Goal: Obtain resource: Download file/media

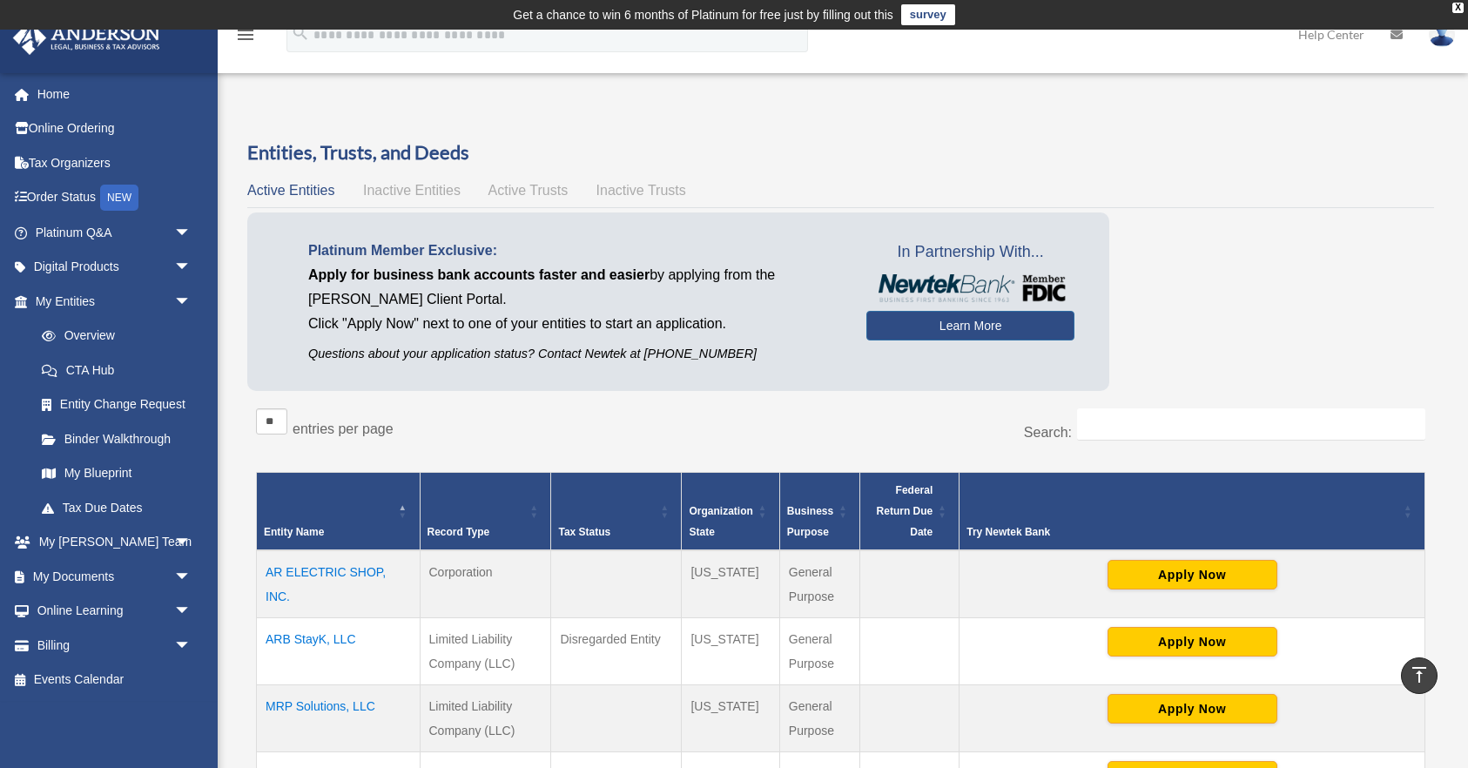
scroll to position [591, 0]
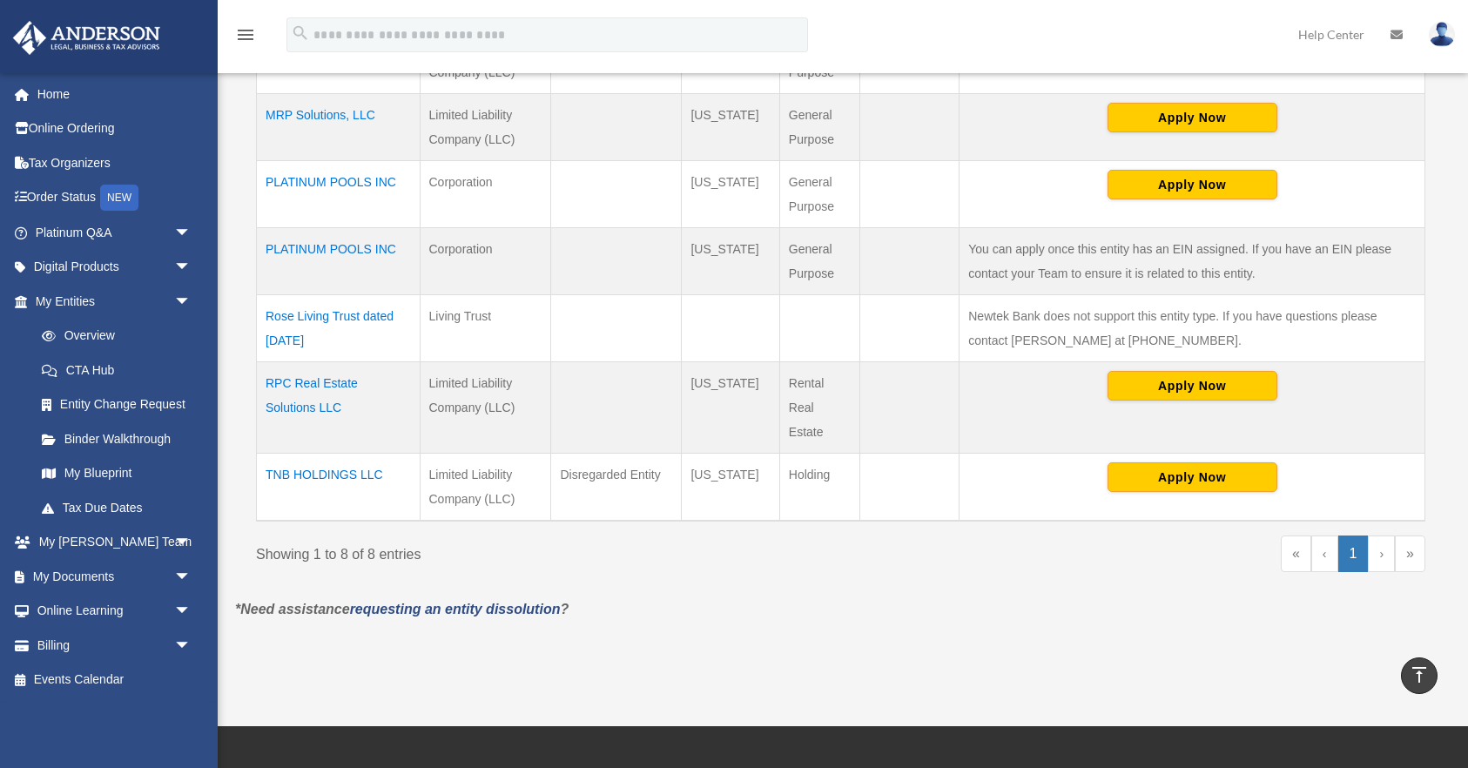
click at [375, 251] on td "PLATINUM POOLS INC" at bounding box center [339, 261] width 164 height 67
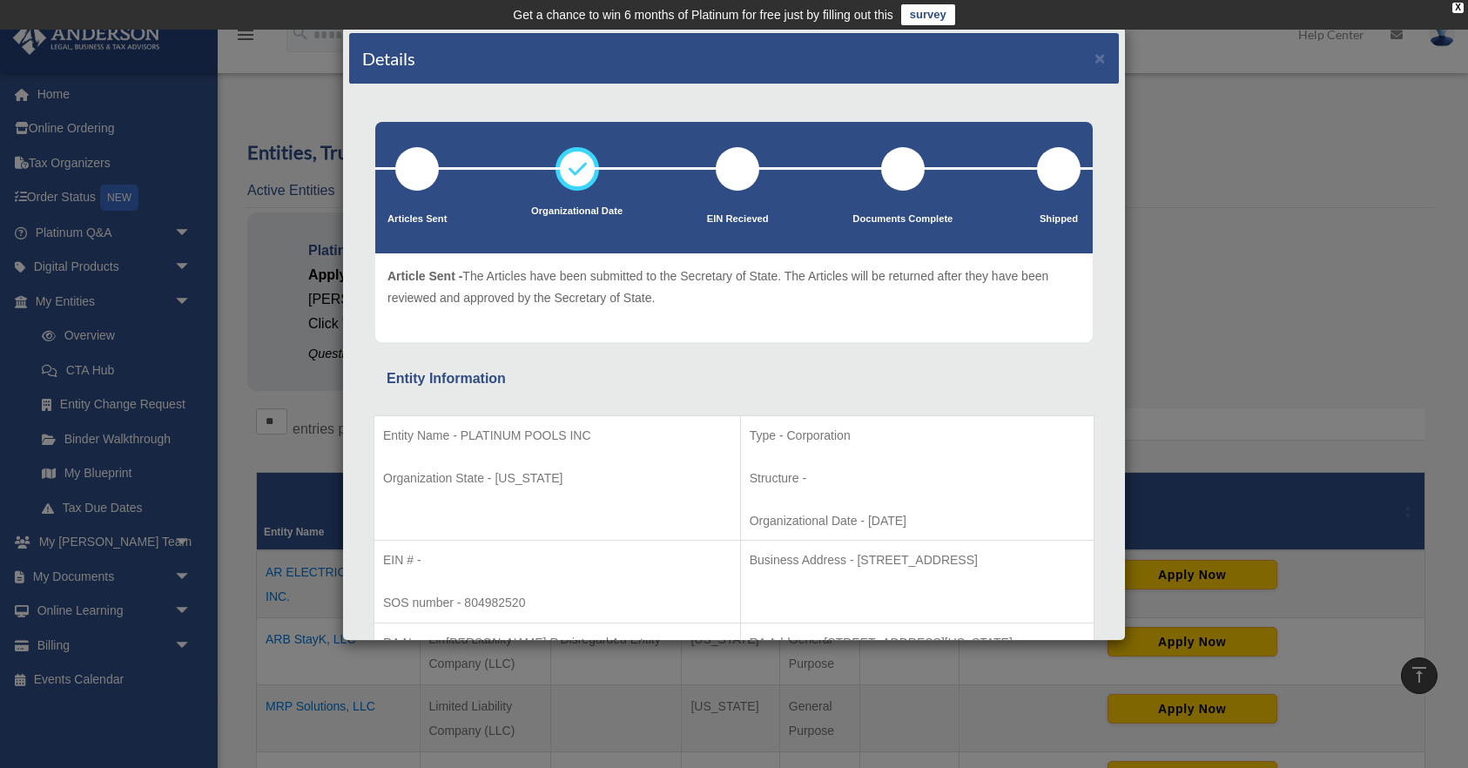
scroll to position [0, 0]
click at [1099, 56] on button "×" at bounding box center [1100, 58] width 11 height 18
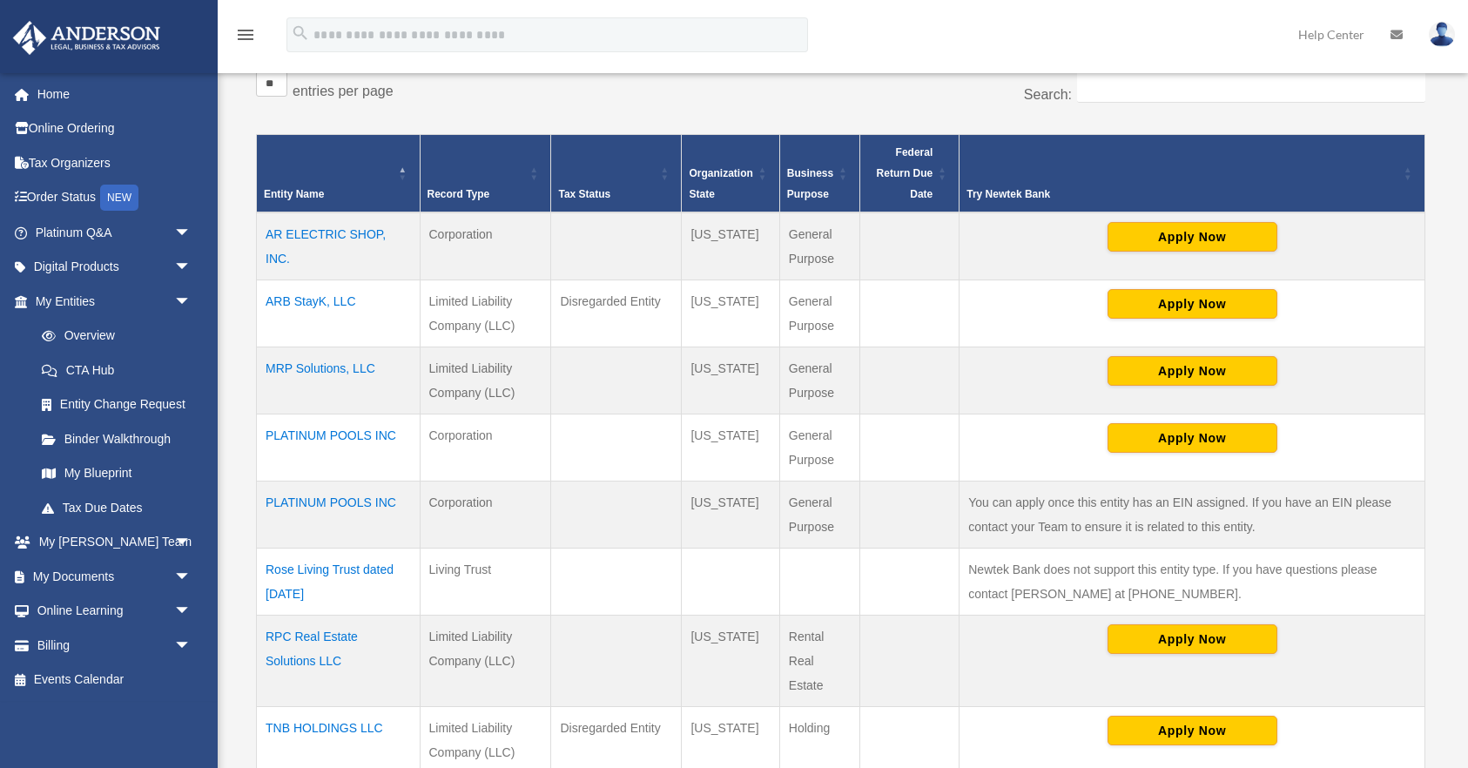
scroll to position [348, 0]
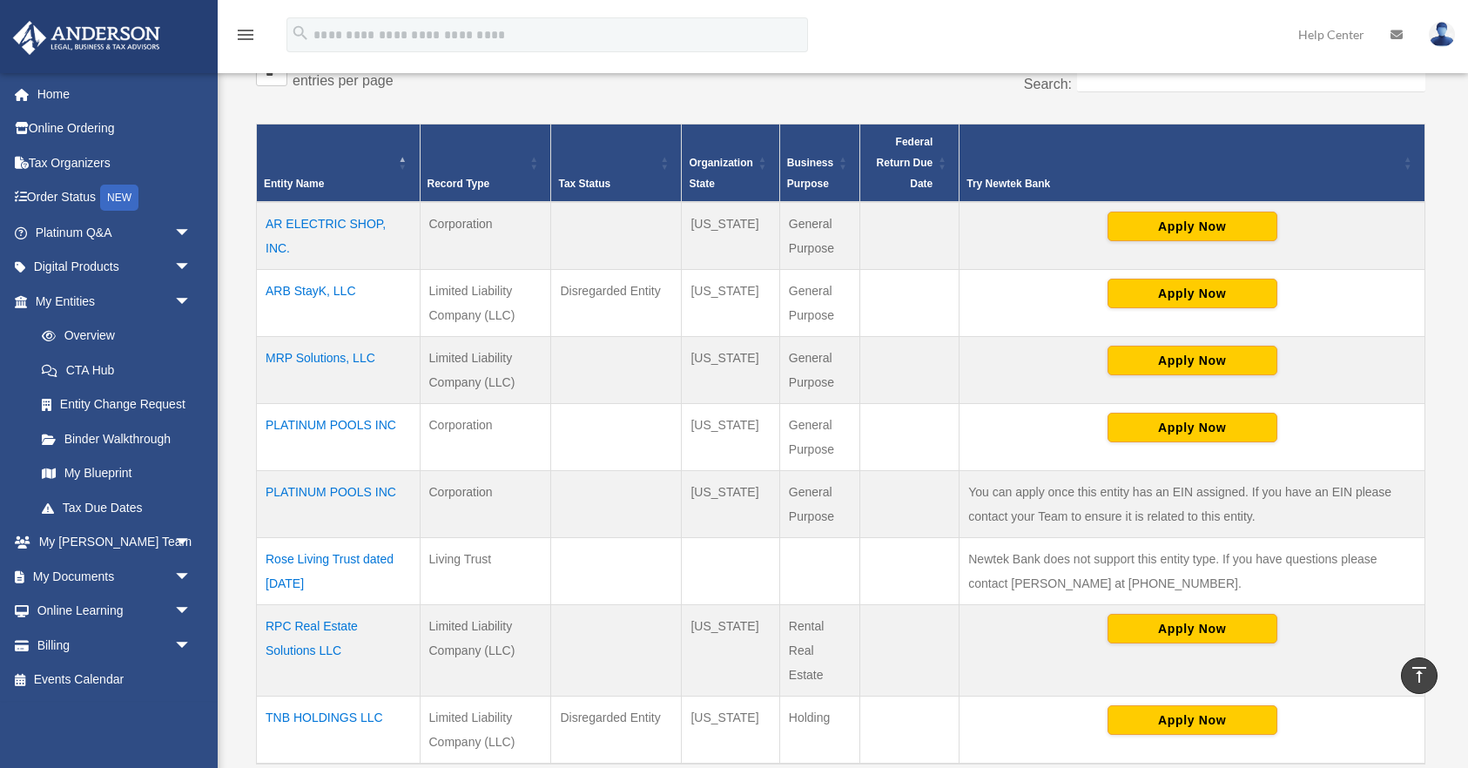
click at [366, 422] on td "PLATINUM POOLS INC" at bounding box center [339, 437] width 164 height 67
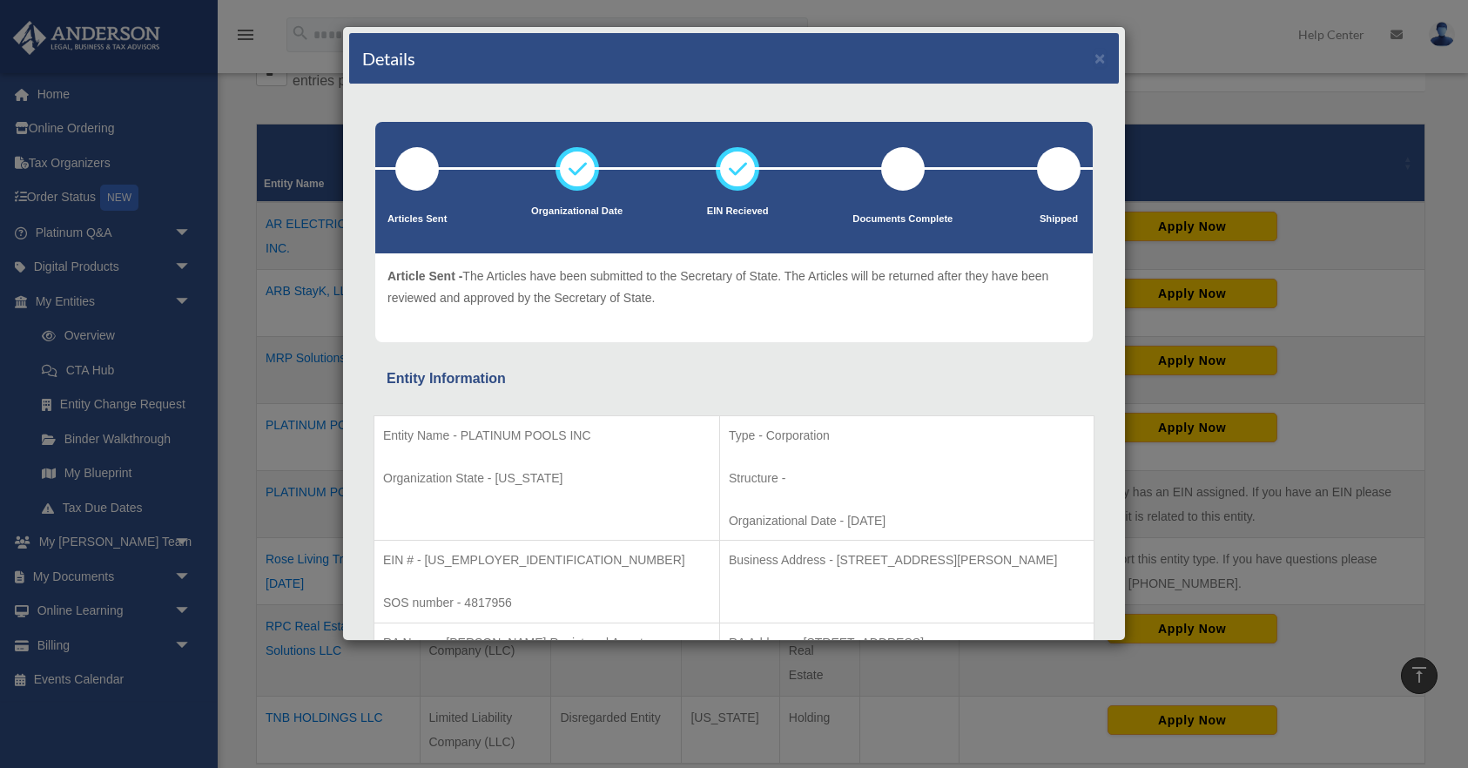
scroll to position [0, 0]
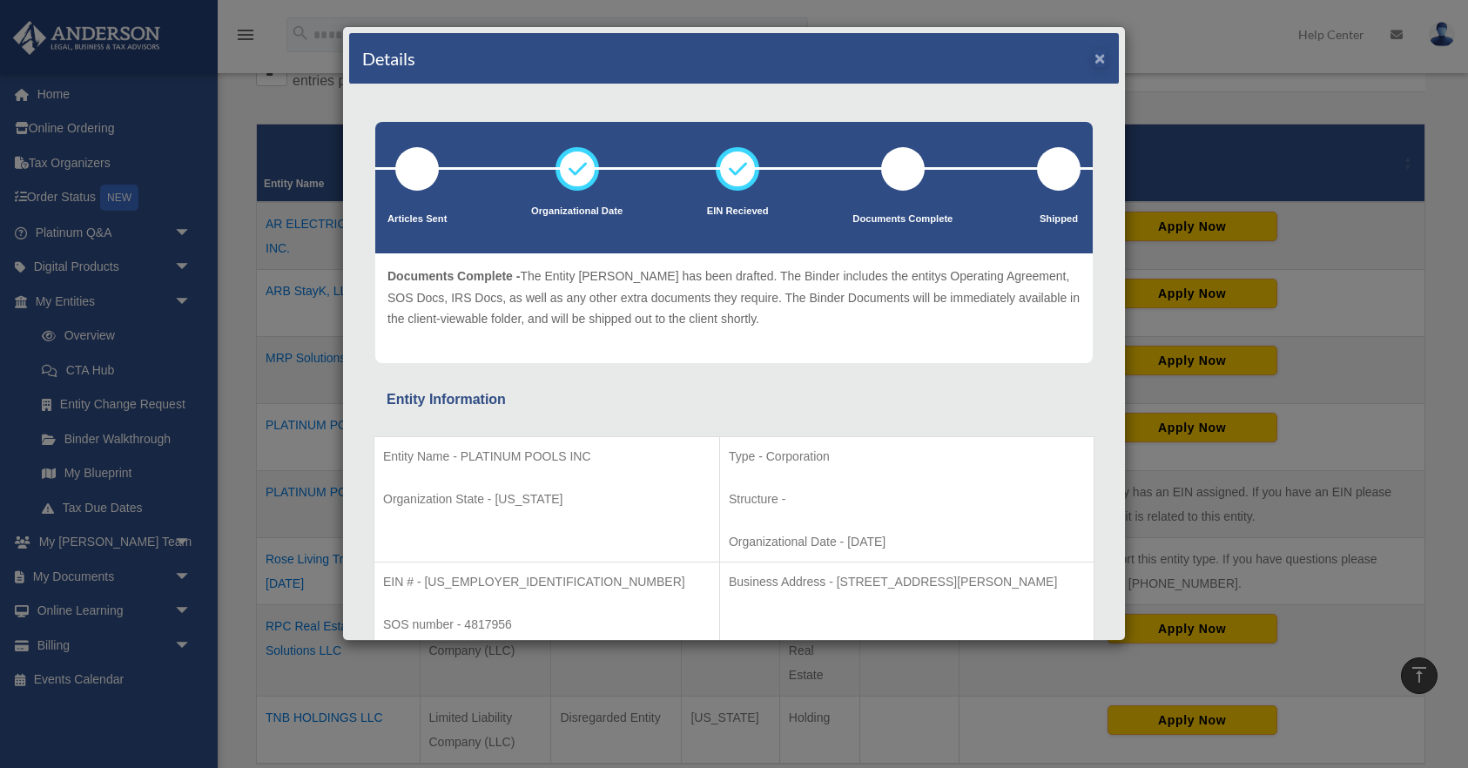
click at [1101, 57] on button "×" at bounding box center [1100, 58] width 11 height 18
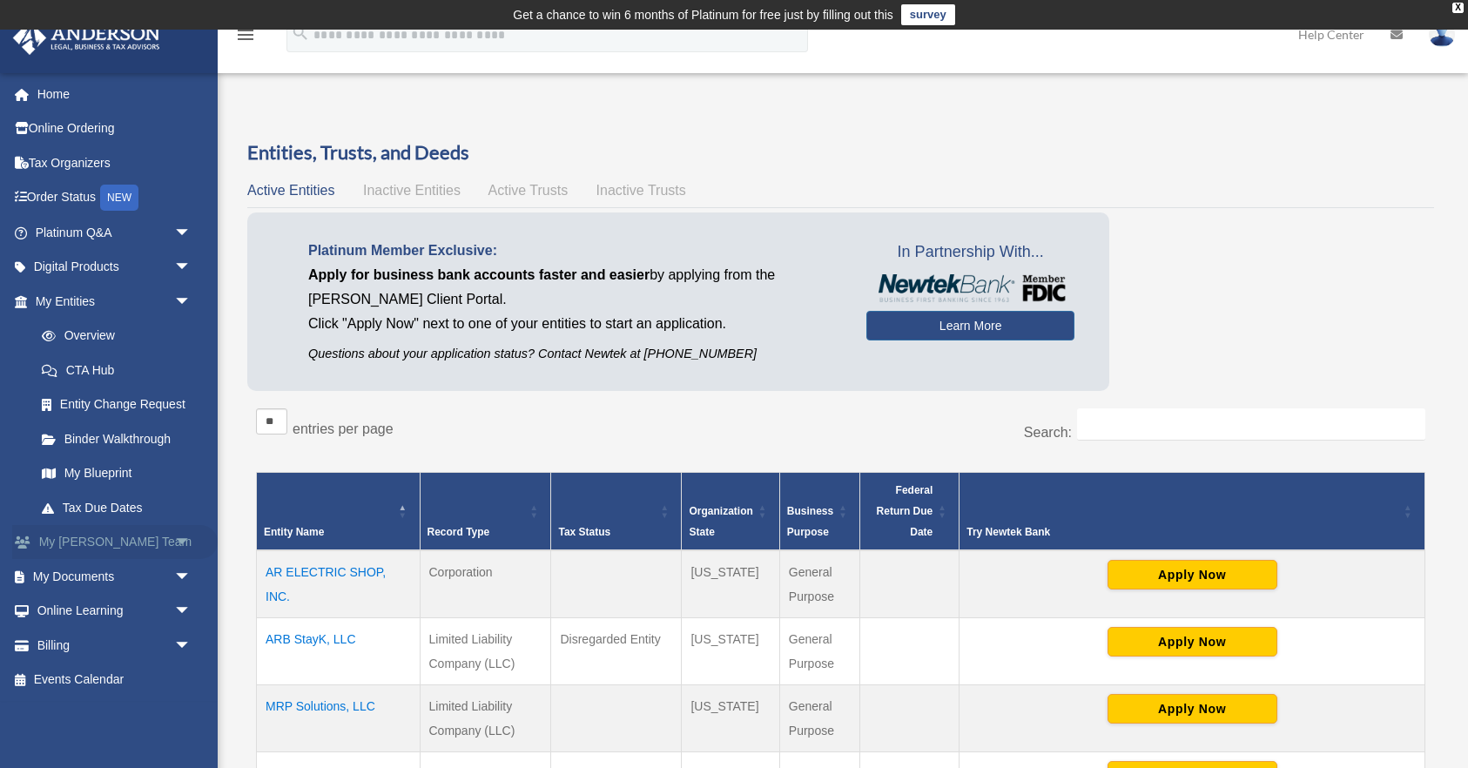
click at [183, 537] on span "arrow_drop_down" at bounding box center [191, 543] width 35 height 36
click at [183, 705] on span "arrow_drop_down" at bounding box center [191, 723] width 35 height 36
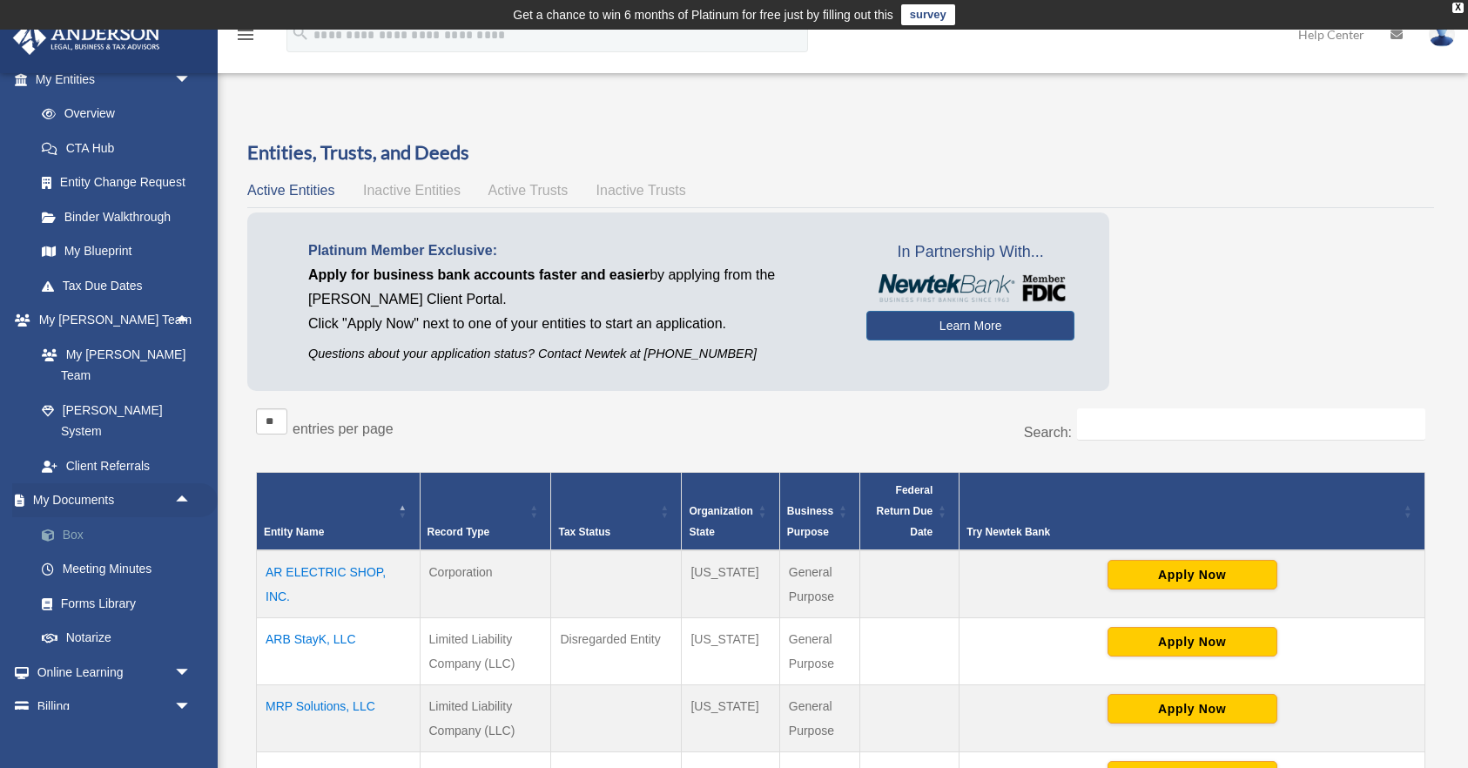
scroll to position [221, 0]
click at [74, 518] on link "Box" at bounding box center [120, 535] width 193 height 35
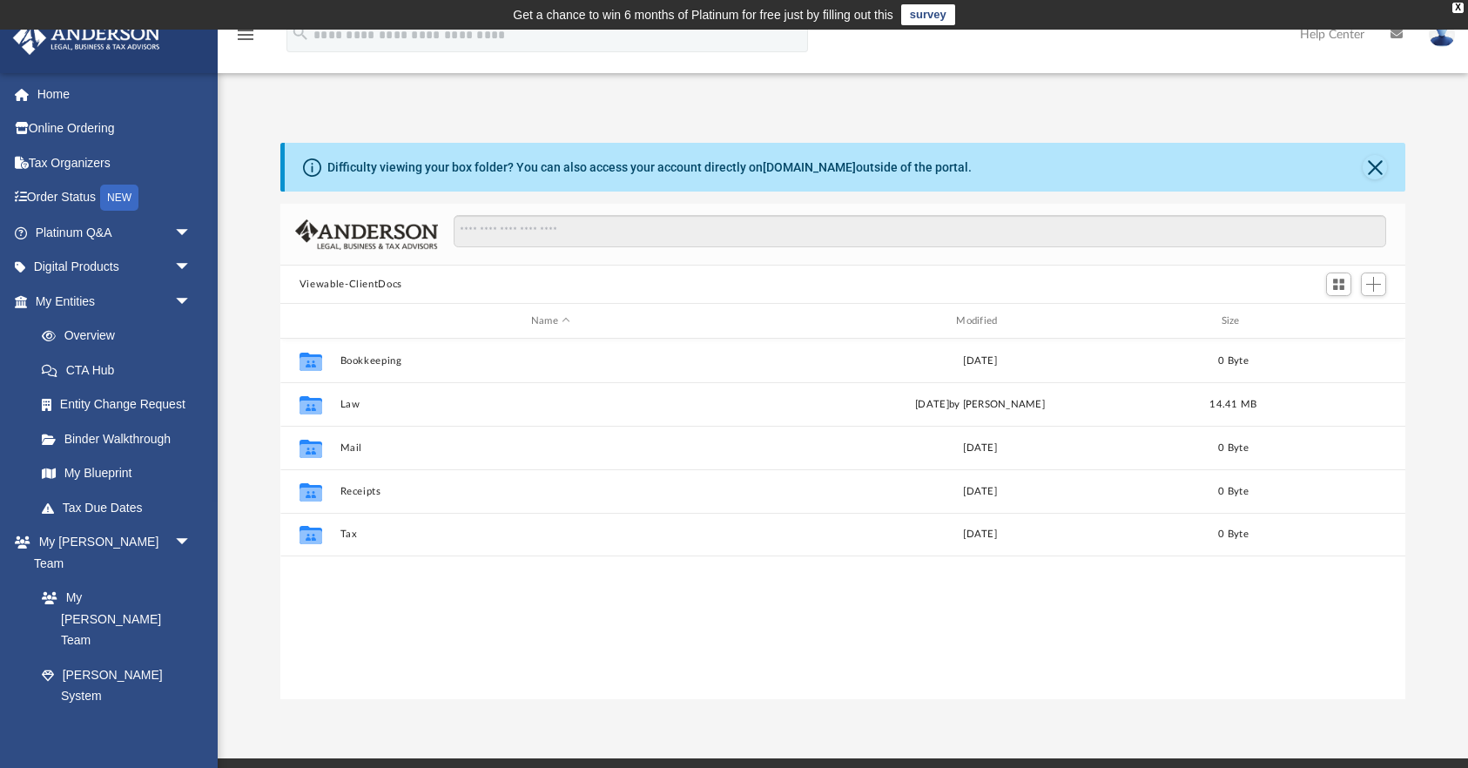
scroll to position [1, 1]
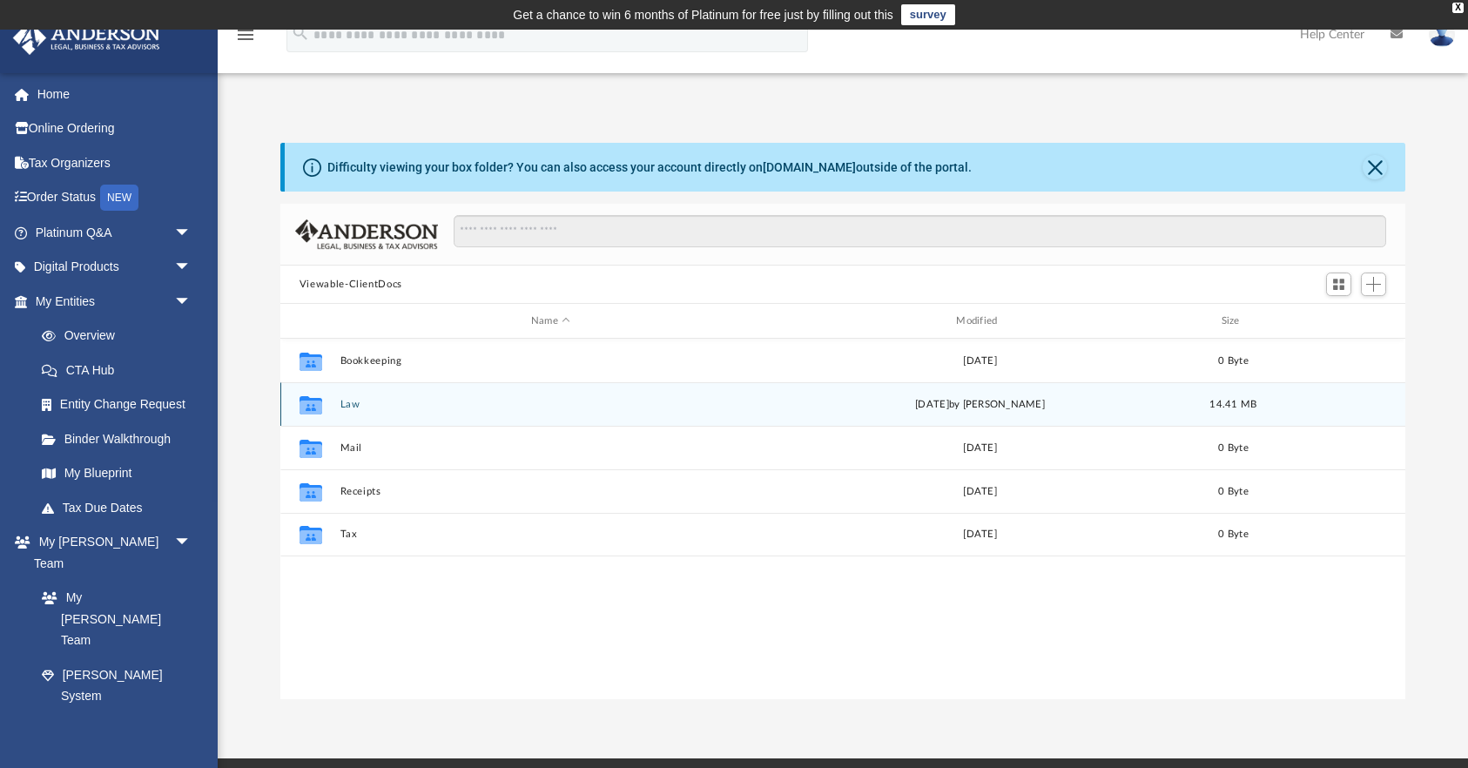
click at [359, 404] on button "Law" at bounding box center [551, 404] width 422 height 11
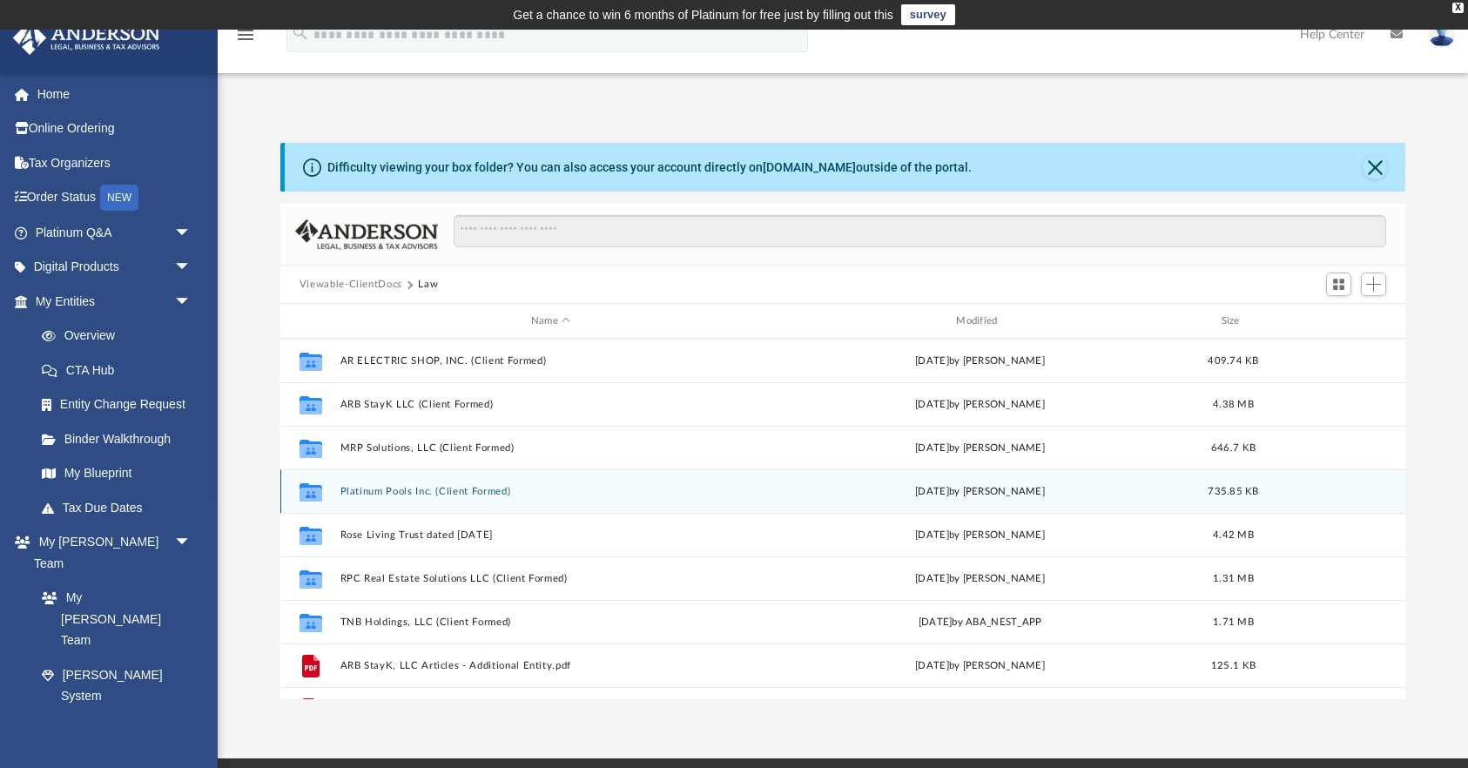
click at [383, 491] on button "Platinum Pools Inc. (Client Formed)" at bounding box center [551, 491] width 422 height 11
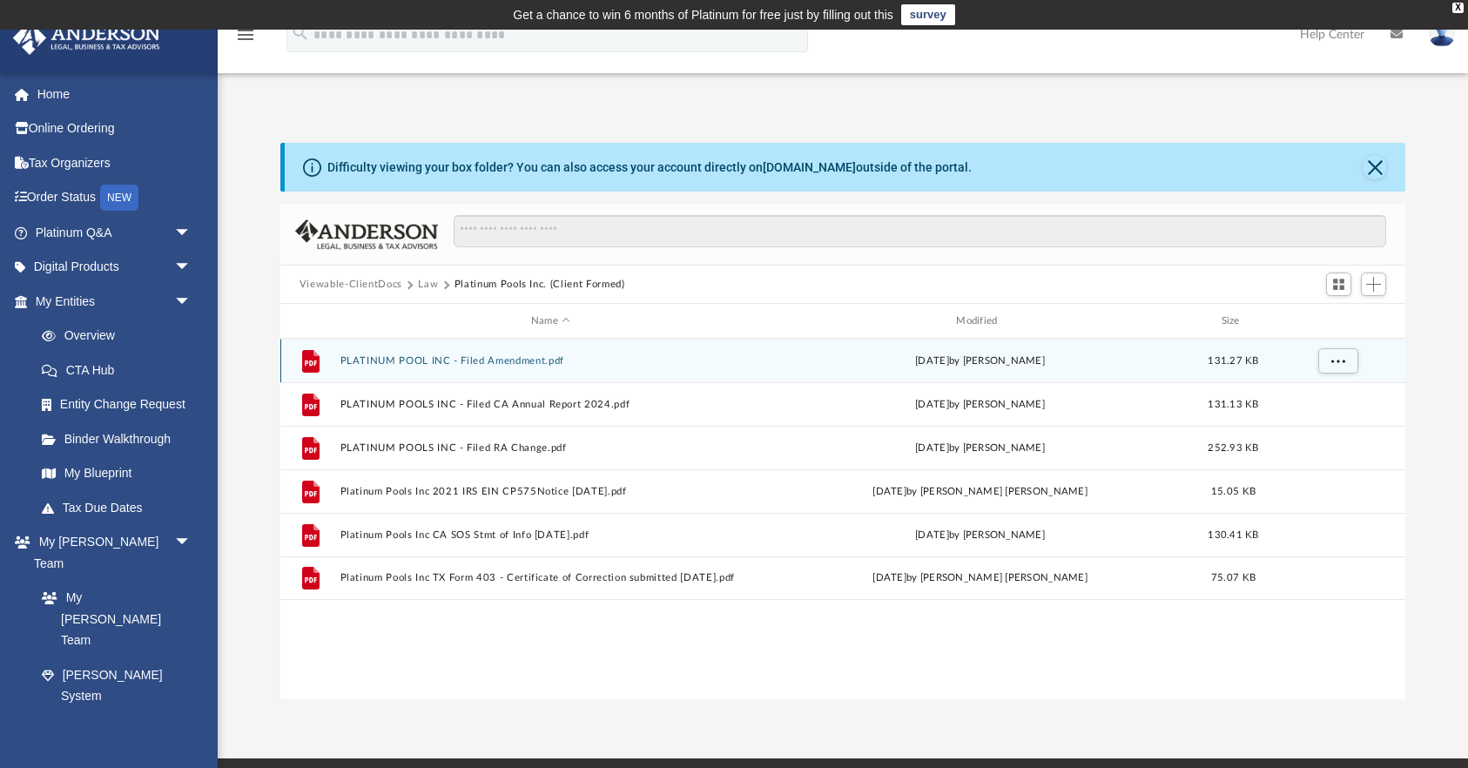
click at [417, 359] on button "PLATINUM POOL INC - Filed Amendment.pdf" at bounding box center [551, 360] width 422 height 11
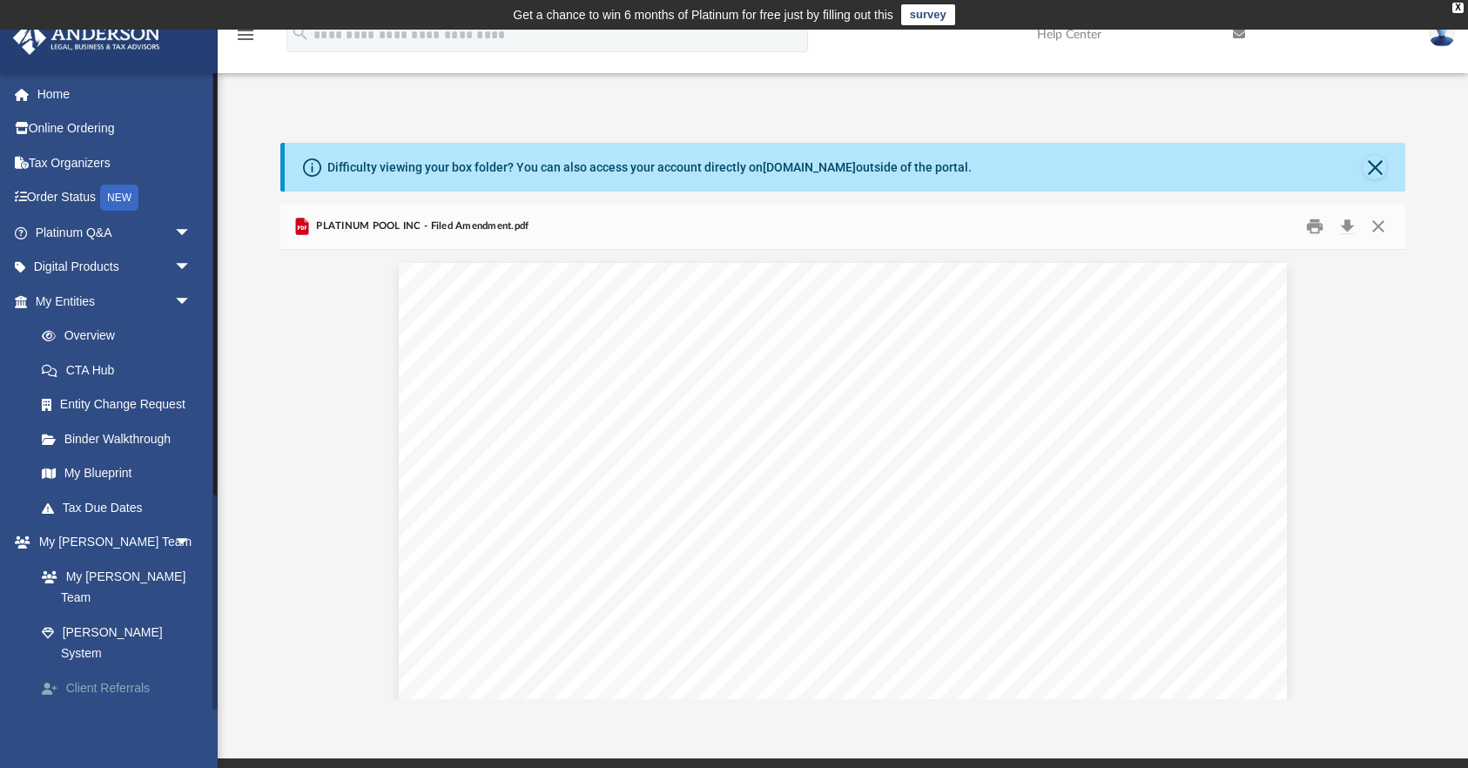
scroll to position [0, 0]
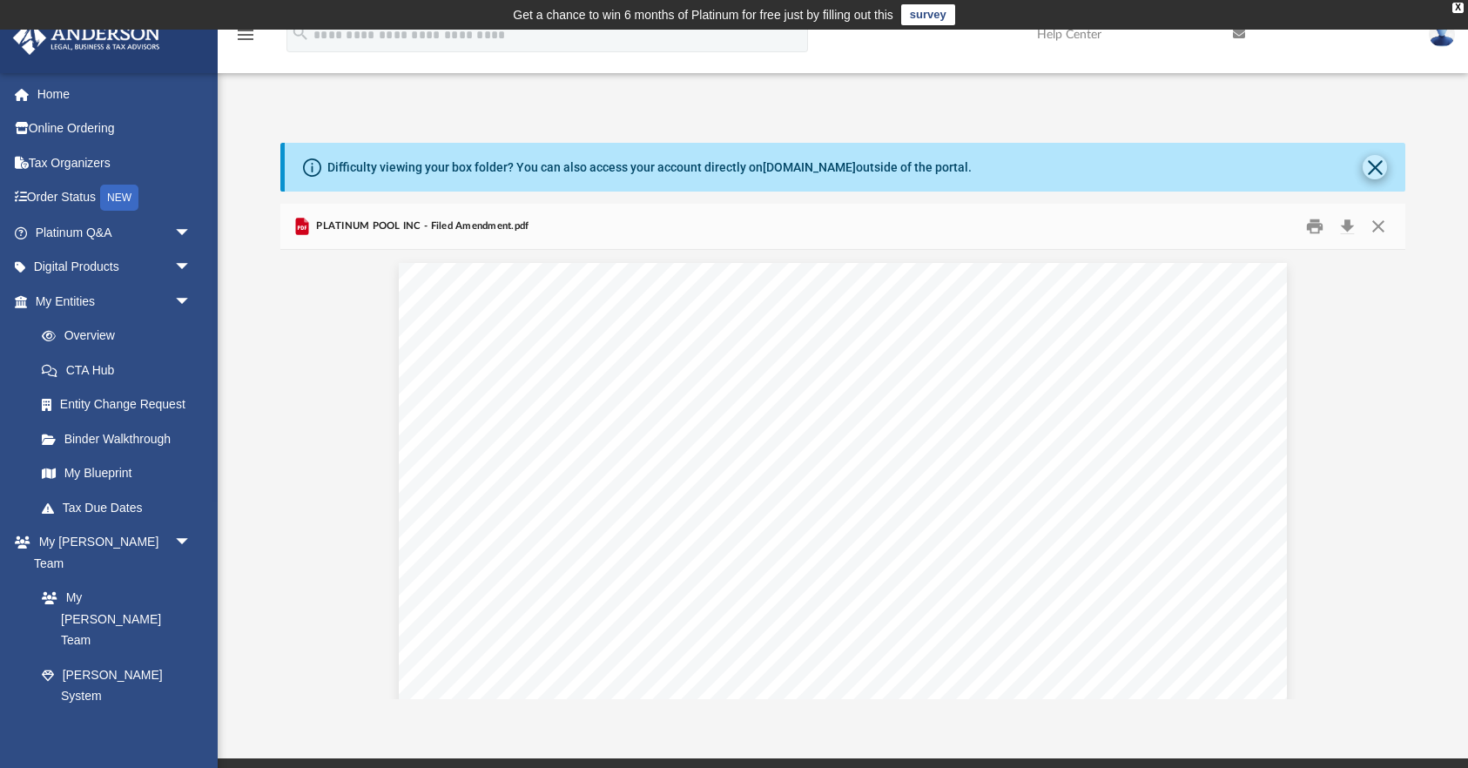
click at [1373, 166] on button "Close" at bounding box center [1375, 167] width 24 height 24
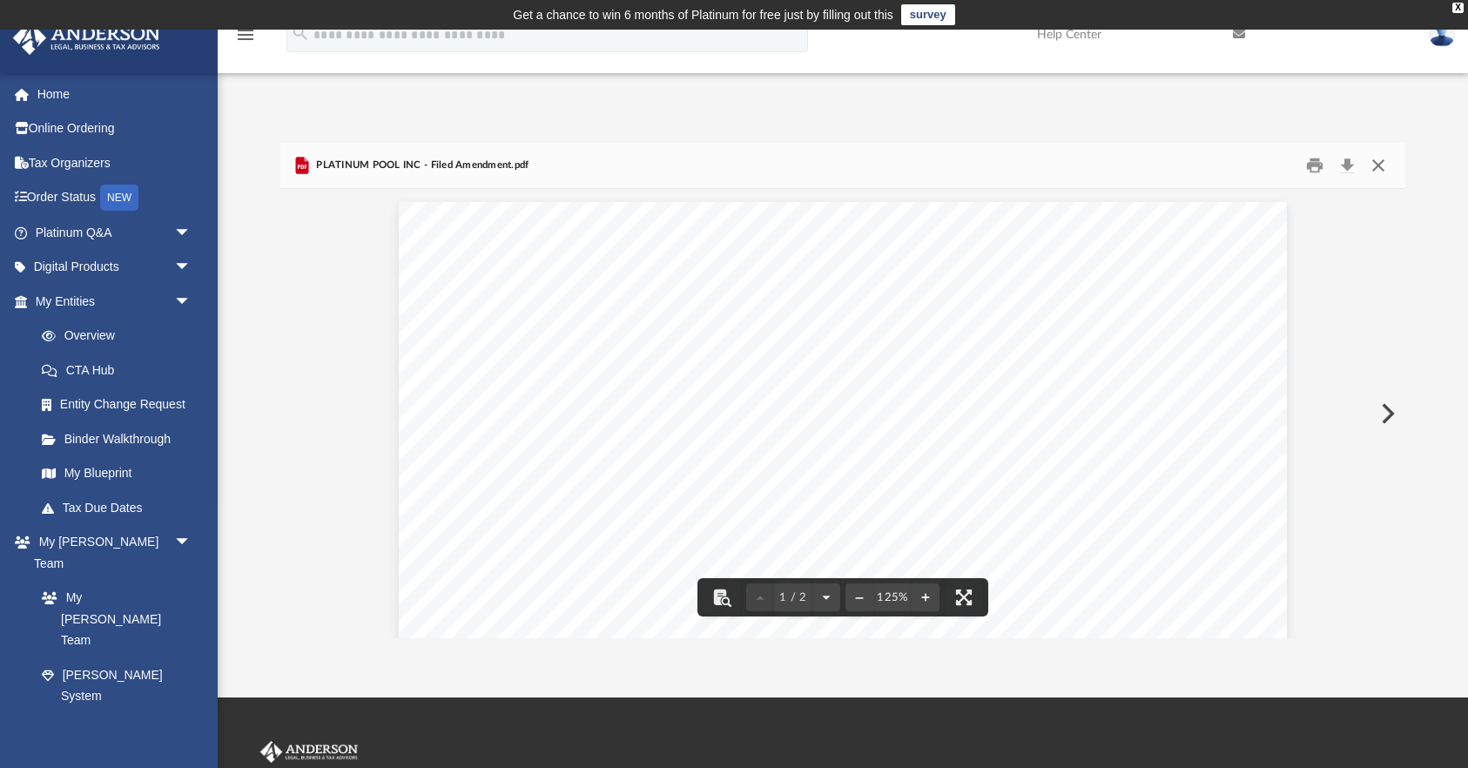
click at [1376, 167] on button "Close" at bounding box center [1378, 165] width 31 height 27
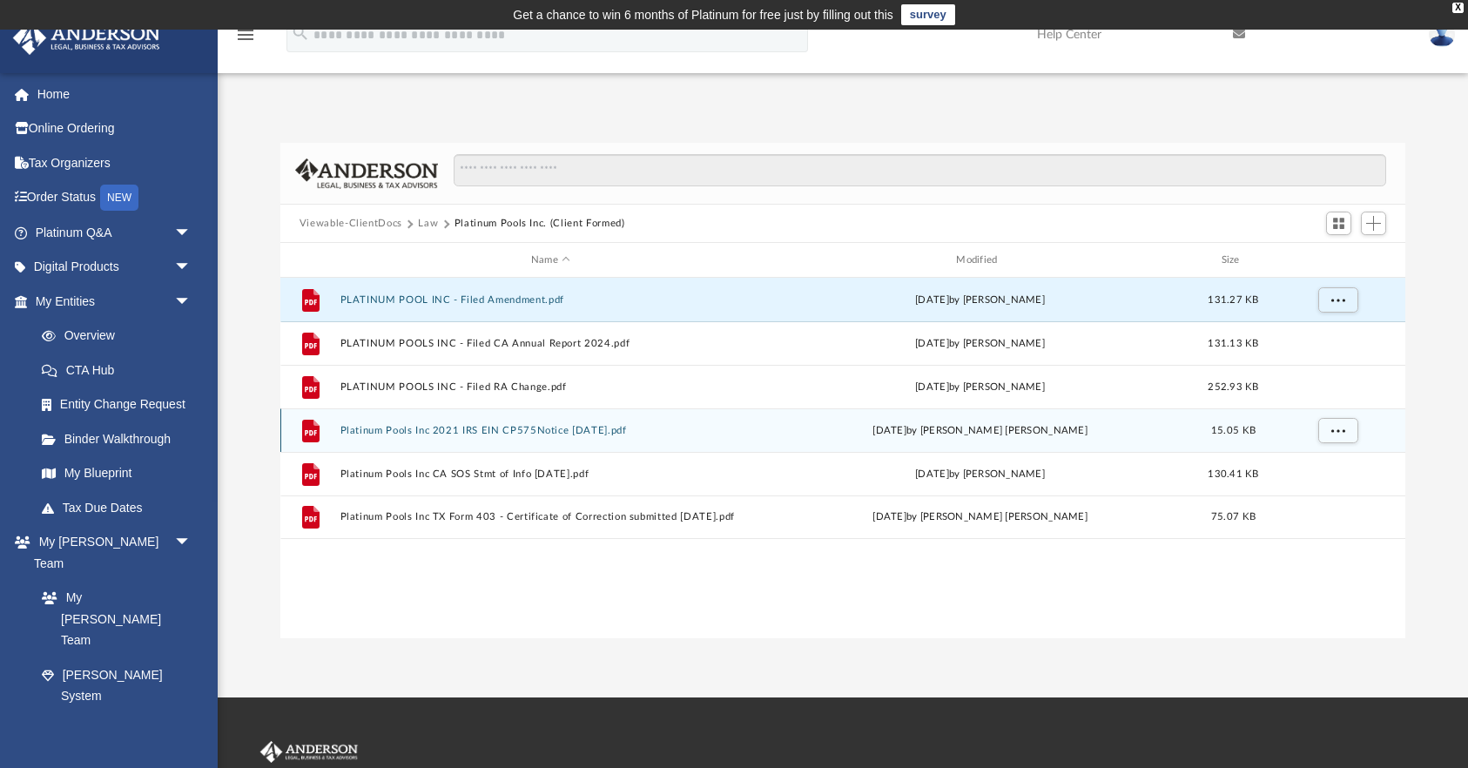
click at [400, 427] on button "Platinum Pools Inc 2021 IRS EIN CP575Notice [DATE].pdf" at bounding box center [551, 430] width 422 height 11
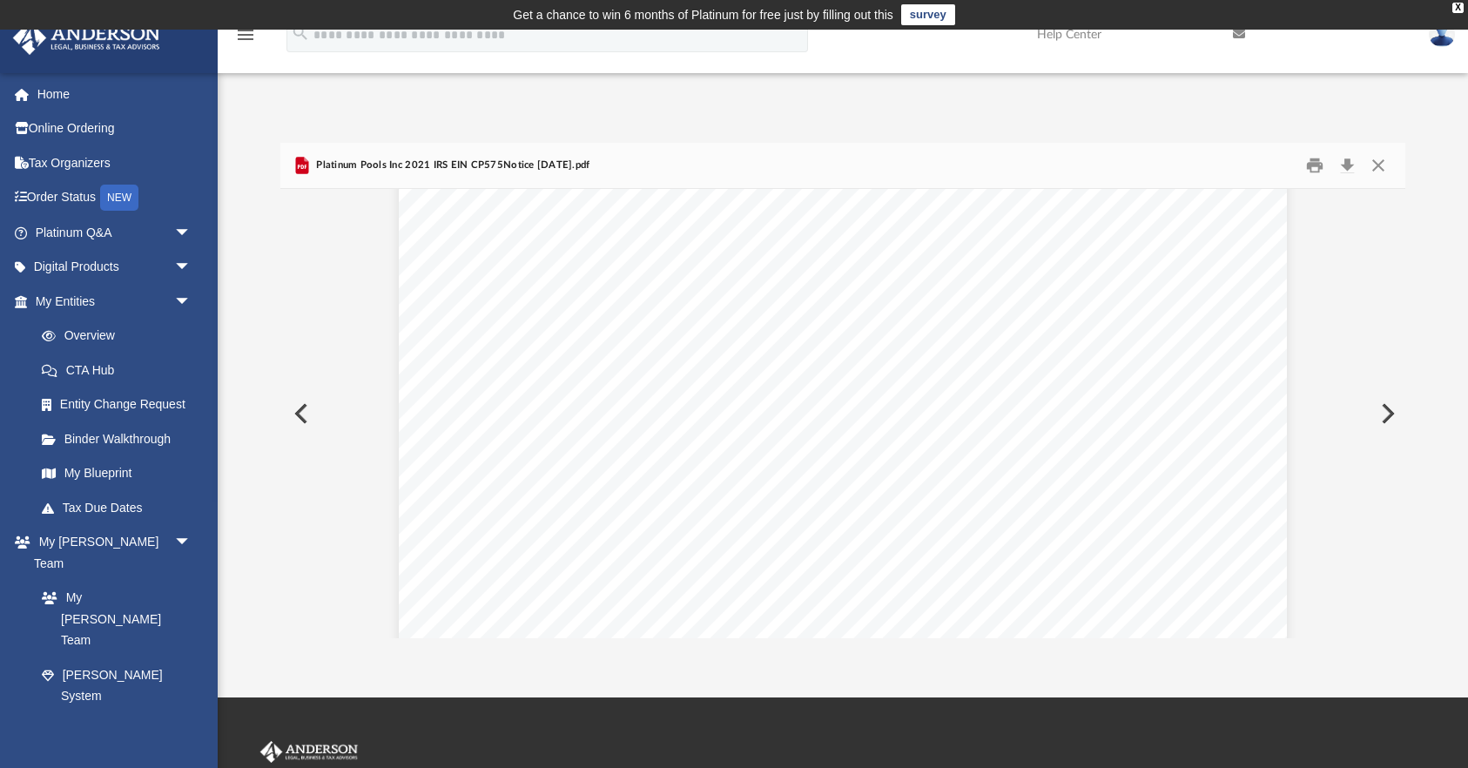
scroll to position [23, 0]
